Goal: Check status: Check status

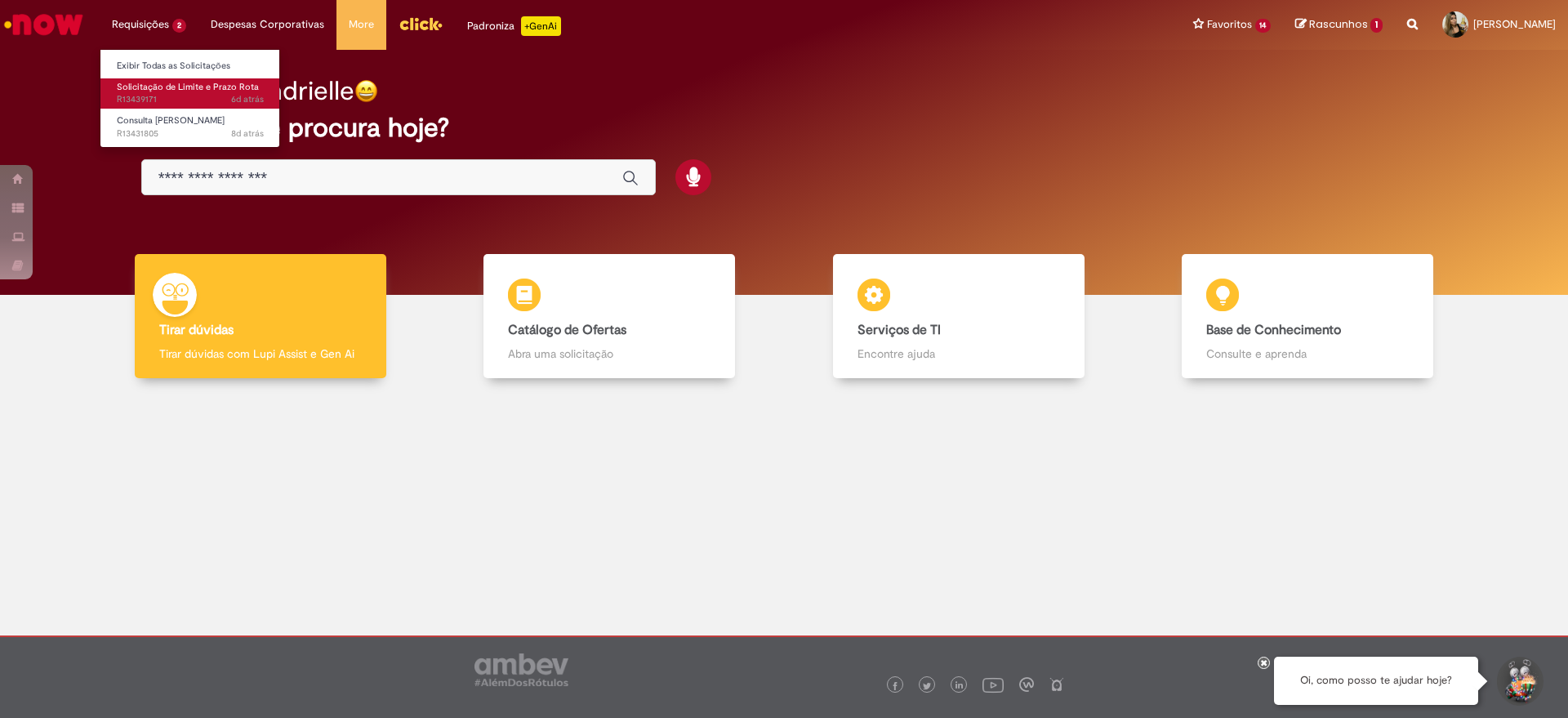
click at [211, 89] on span "Solicitação de Limite e Prazo Rota" at bounding box center [188, 87] width 142 height 12
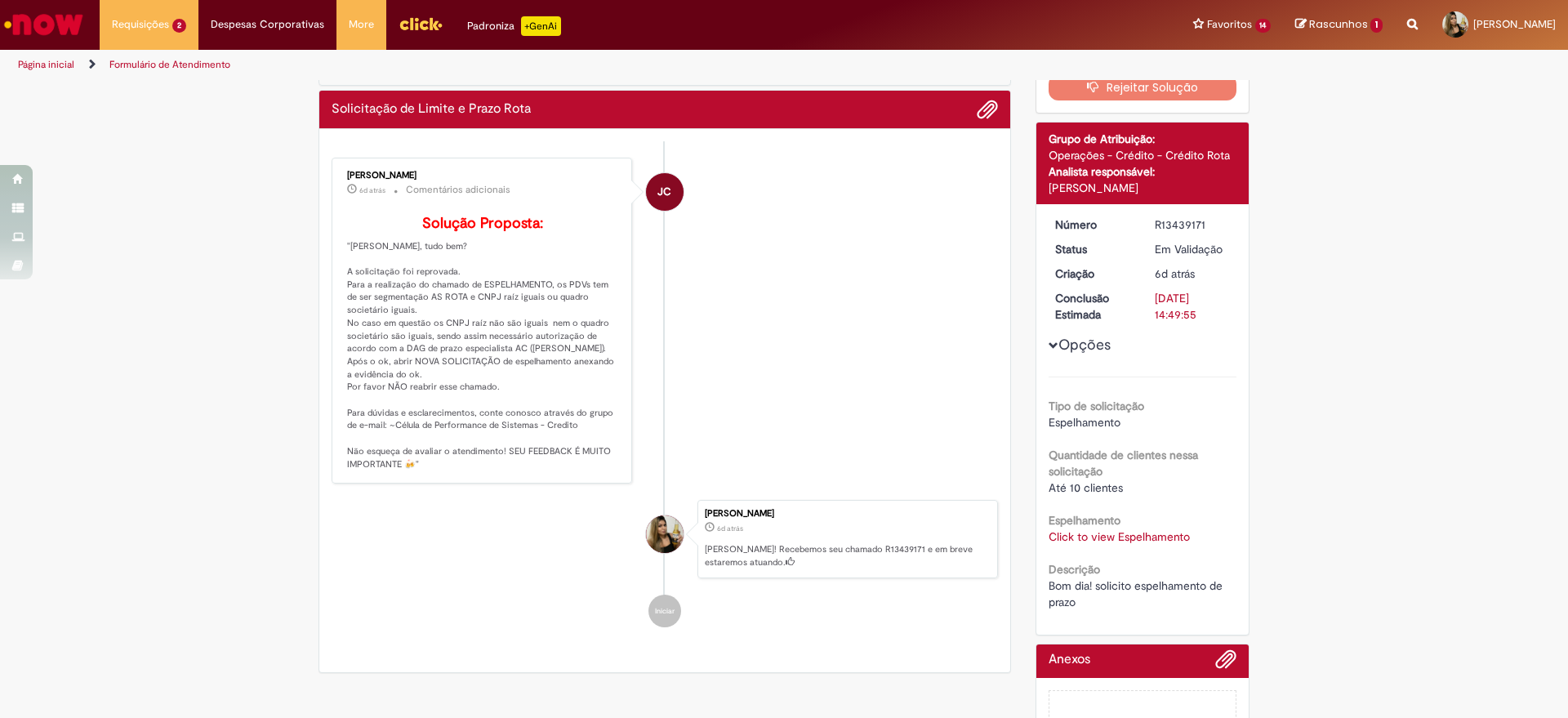
scroll to position [129, 0]
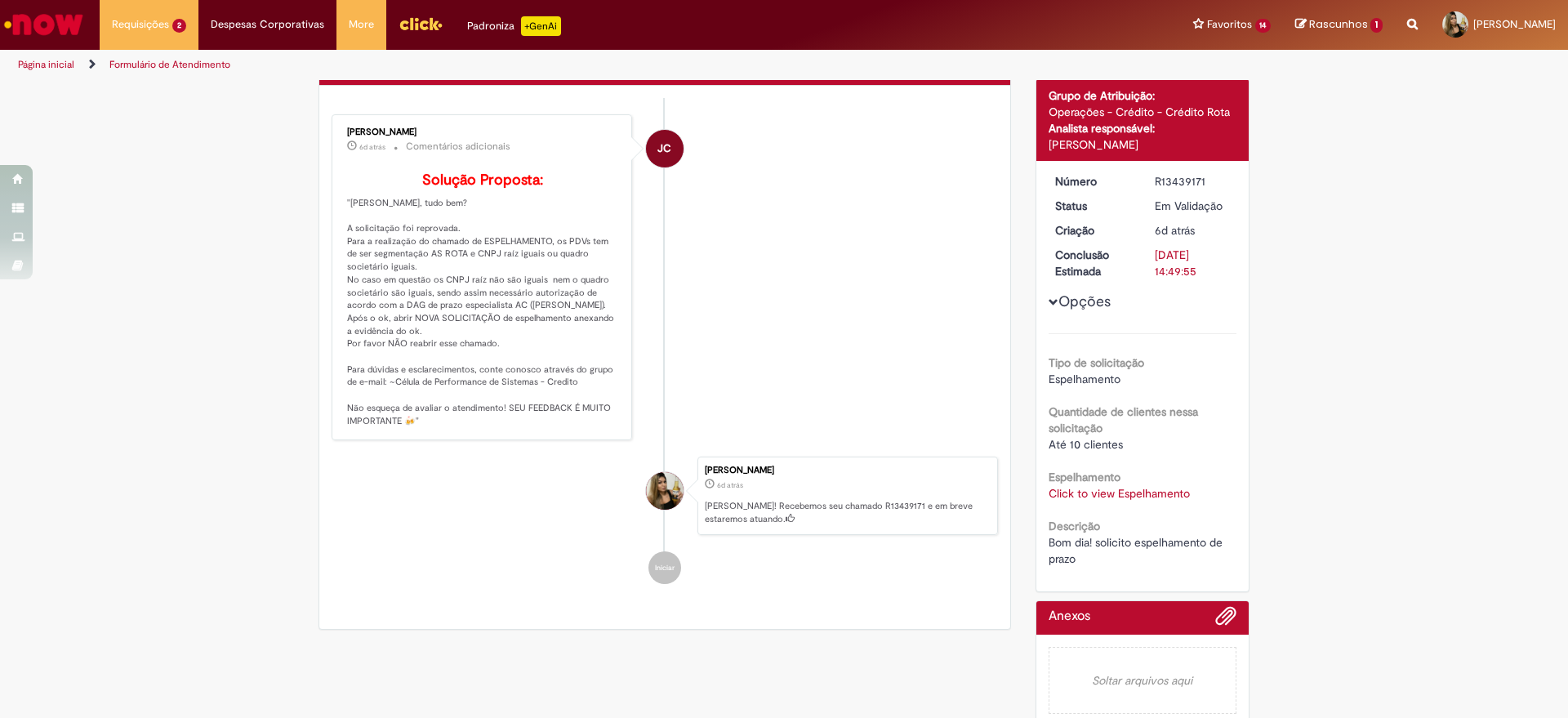
click at [1119, 496] on link "Click to view Espelhamento" at bounding box center [1119, 493] width 141 height 15
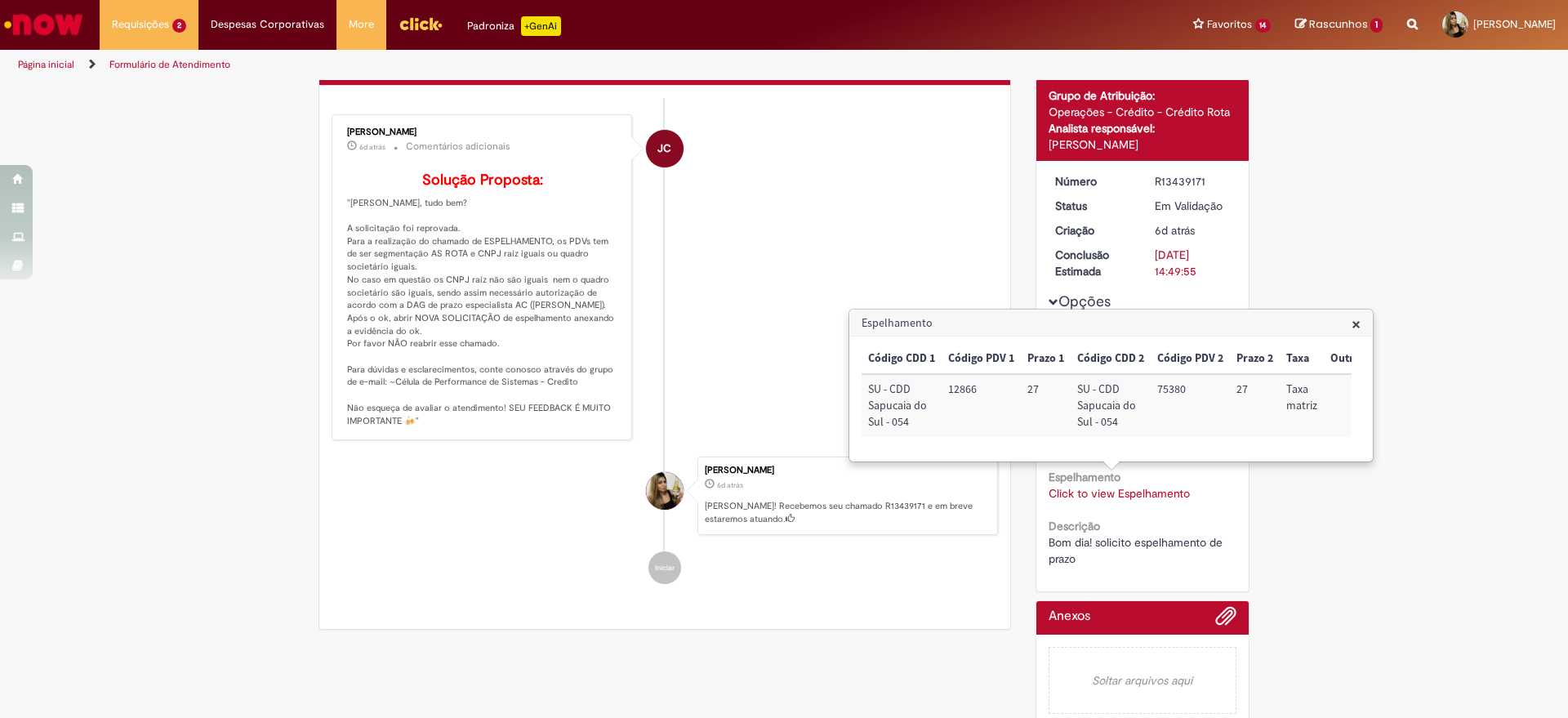
click at [970, 379] on td "12866" at bounding box center [981, 406] width 79 height 63
copy td "12866"
click at [1165, 384] on td "75380" at bounding box center [1190, 405] width 79 height 63
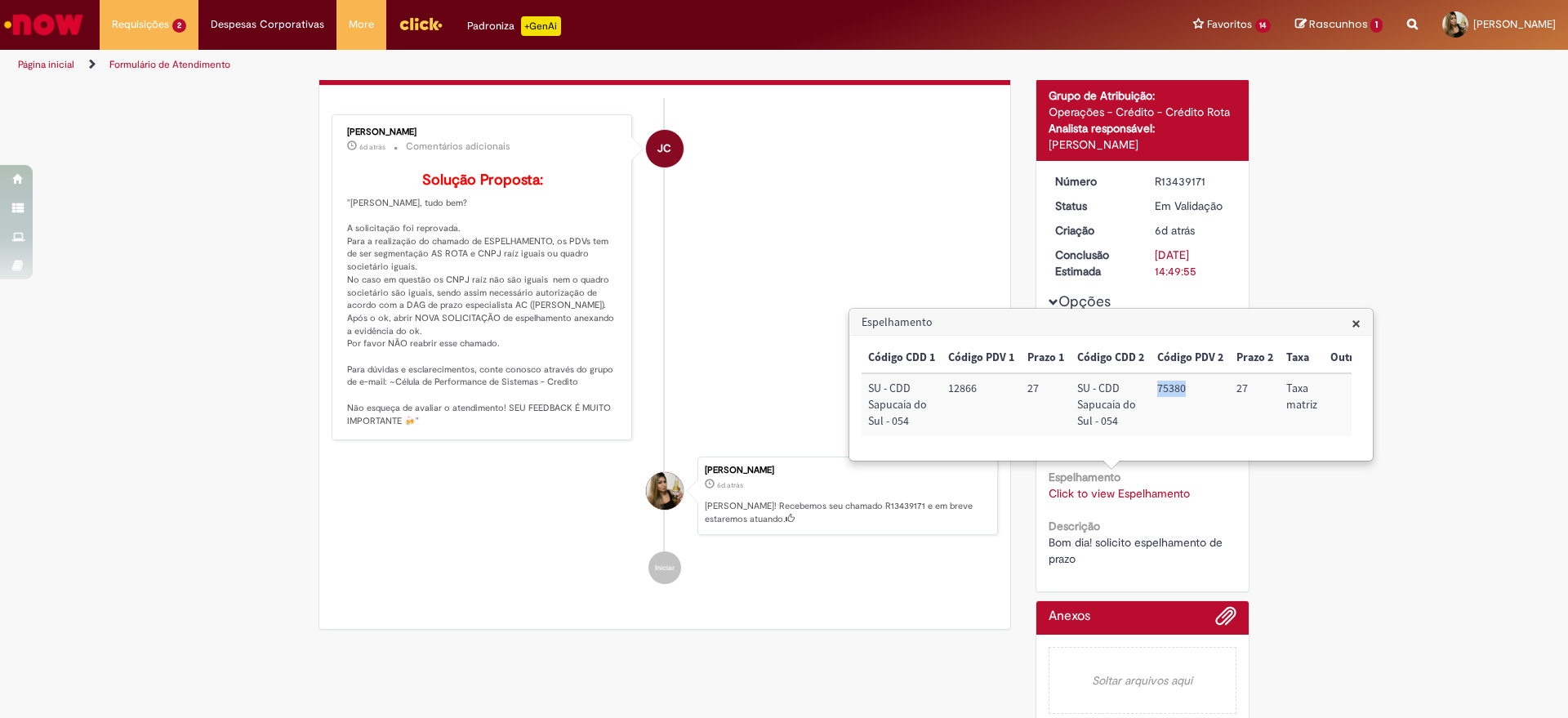
copy td "75380"
click at [523, 206] on p "Solução Proposta: "[PERSON_NAME], tudo bem? A solicitação foi reprovada. Para a…" at bounding box center [483, 299] width 272 height 255
click at [1156, 183] on div "R13439171" at bounding box center [1192, 181] width 76 height 17
copy div "R13439171"
click at [1156, 183] on div "R13439171" at bounding box center [1192, 181] width 76 height 17
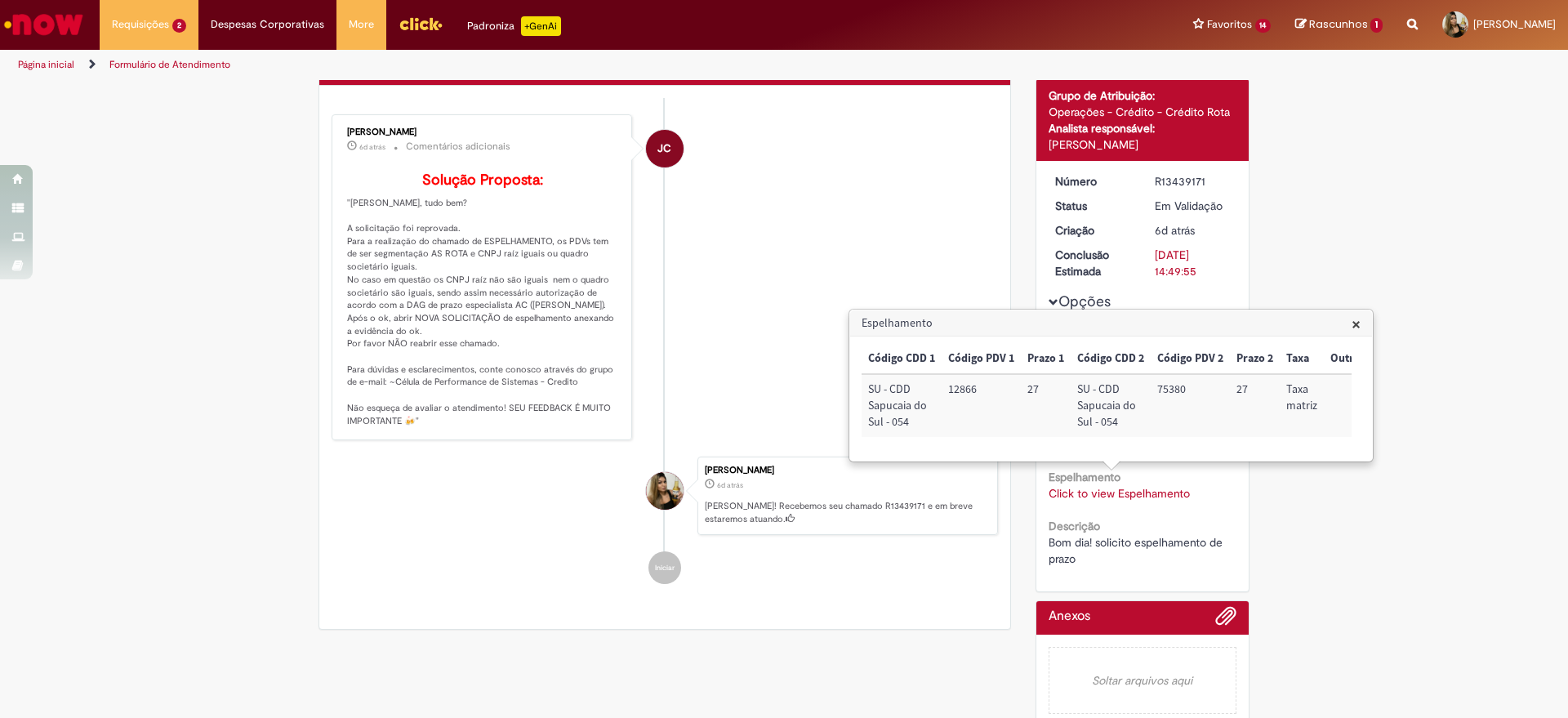
click at [482, 353] on p "Solução Proposta: "[PERSON_NAME], tudo bem? A solicitação foi reprovada. Para a…" at bounding box center [483, 299] width 272 height 255
